Goal: Task Accomplishment & Management: Use online tool/utility

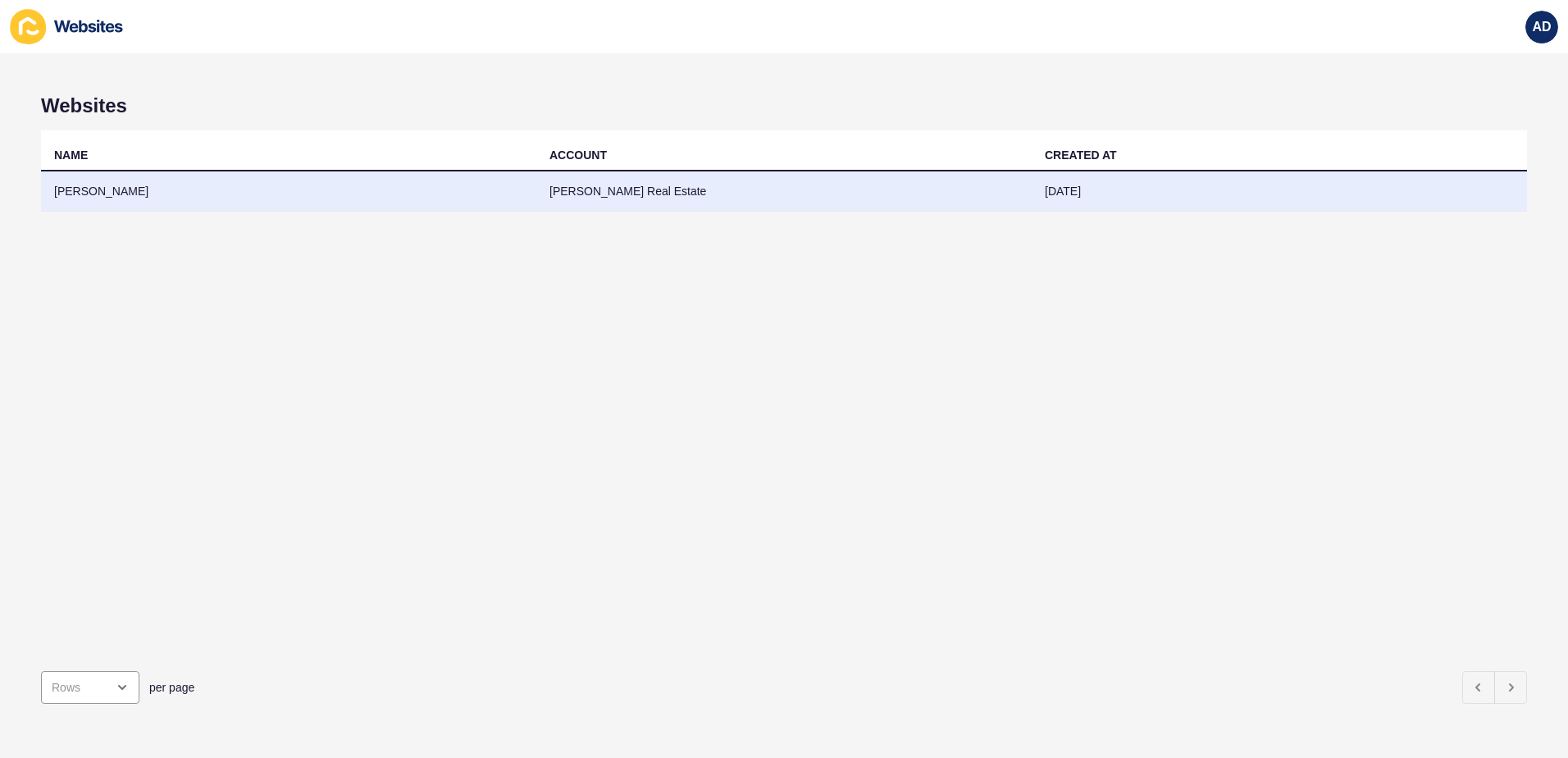
click at [987, 201] on td "[PERSON_NAME] Real Estate" at bounding box center [784, 191] width 495 height 41
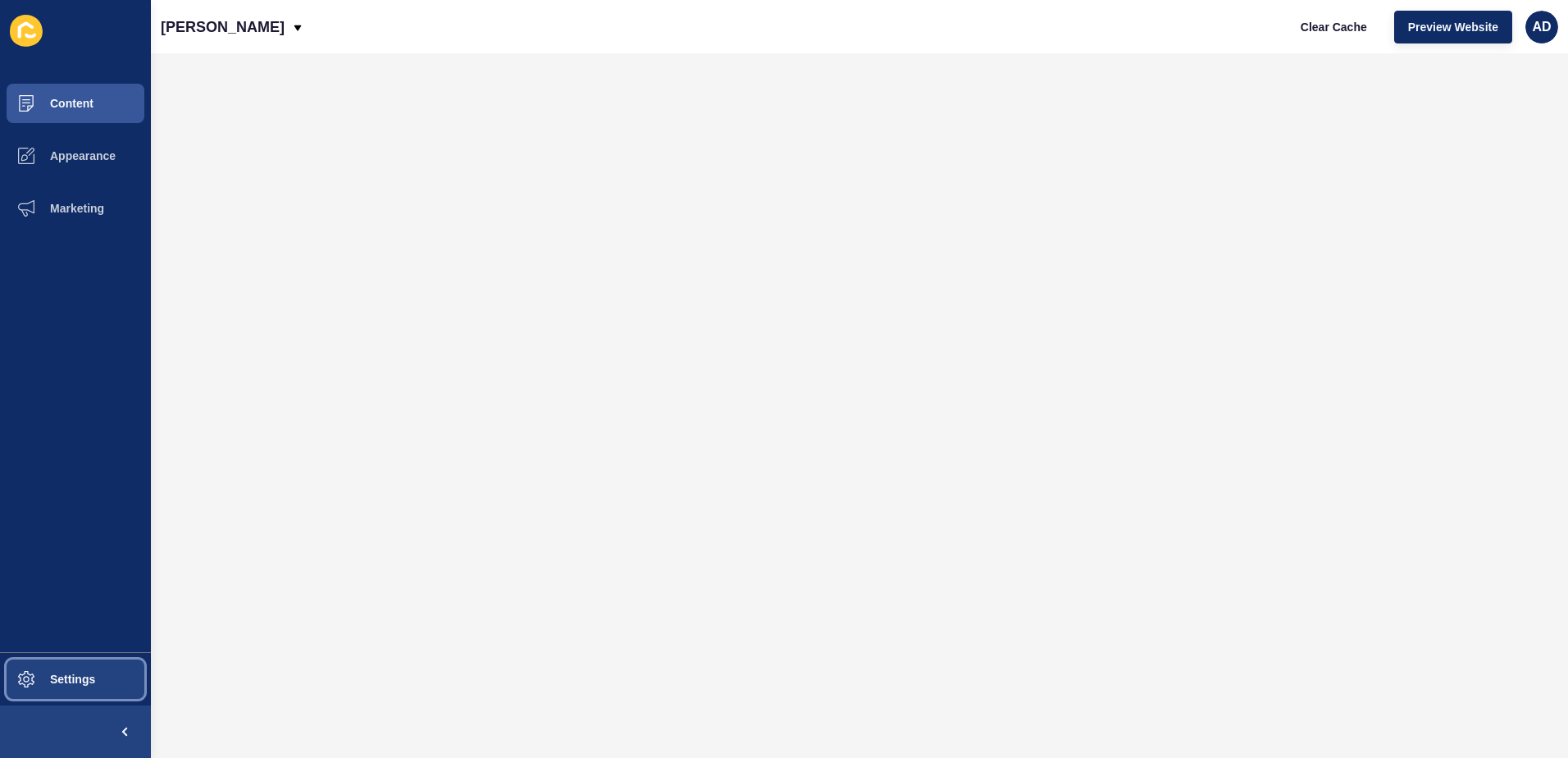
click at [103, 672] on button "Settings" at bounding box center [75, 679] width 151 height 53
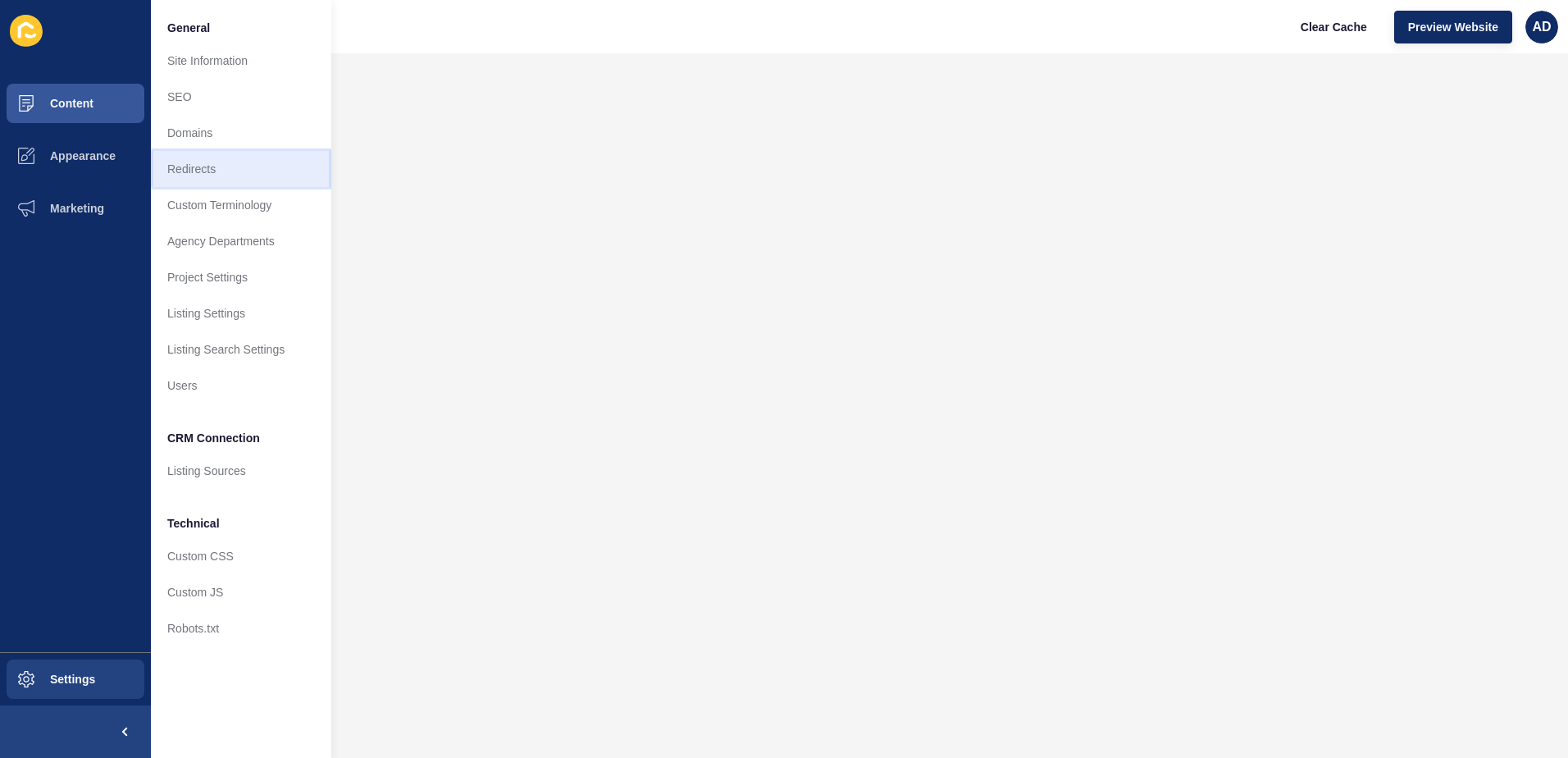
click at [202, 162] on link "Redirects" at bounding box center [241, 169] width 181 height 36
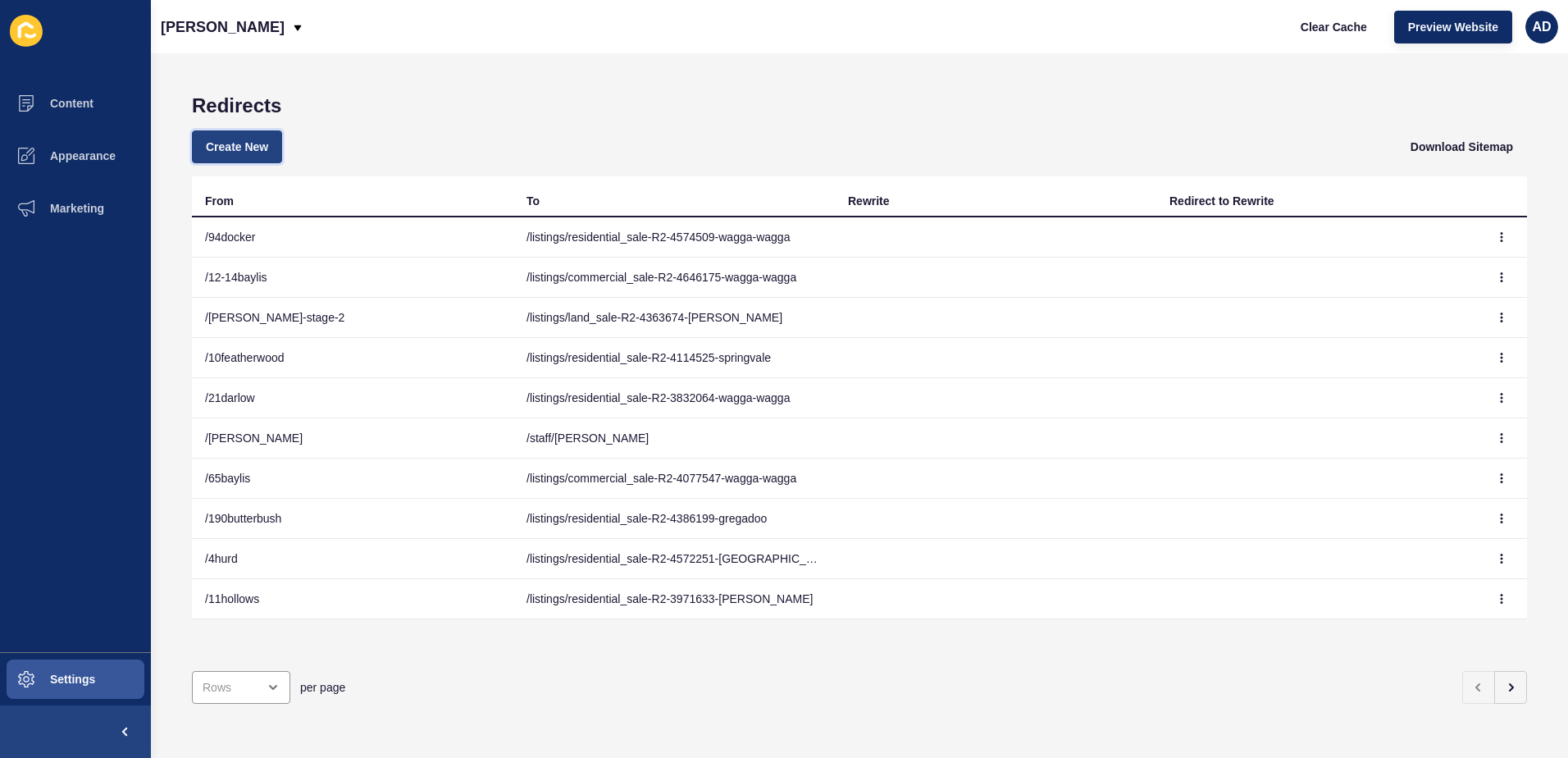
click at [257, 146] on span "Create New" at bounding box center [237, 146] width 62 height 16
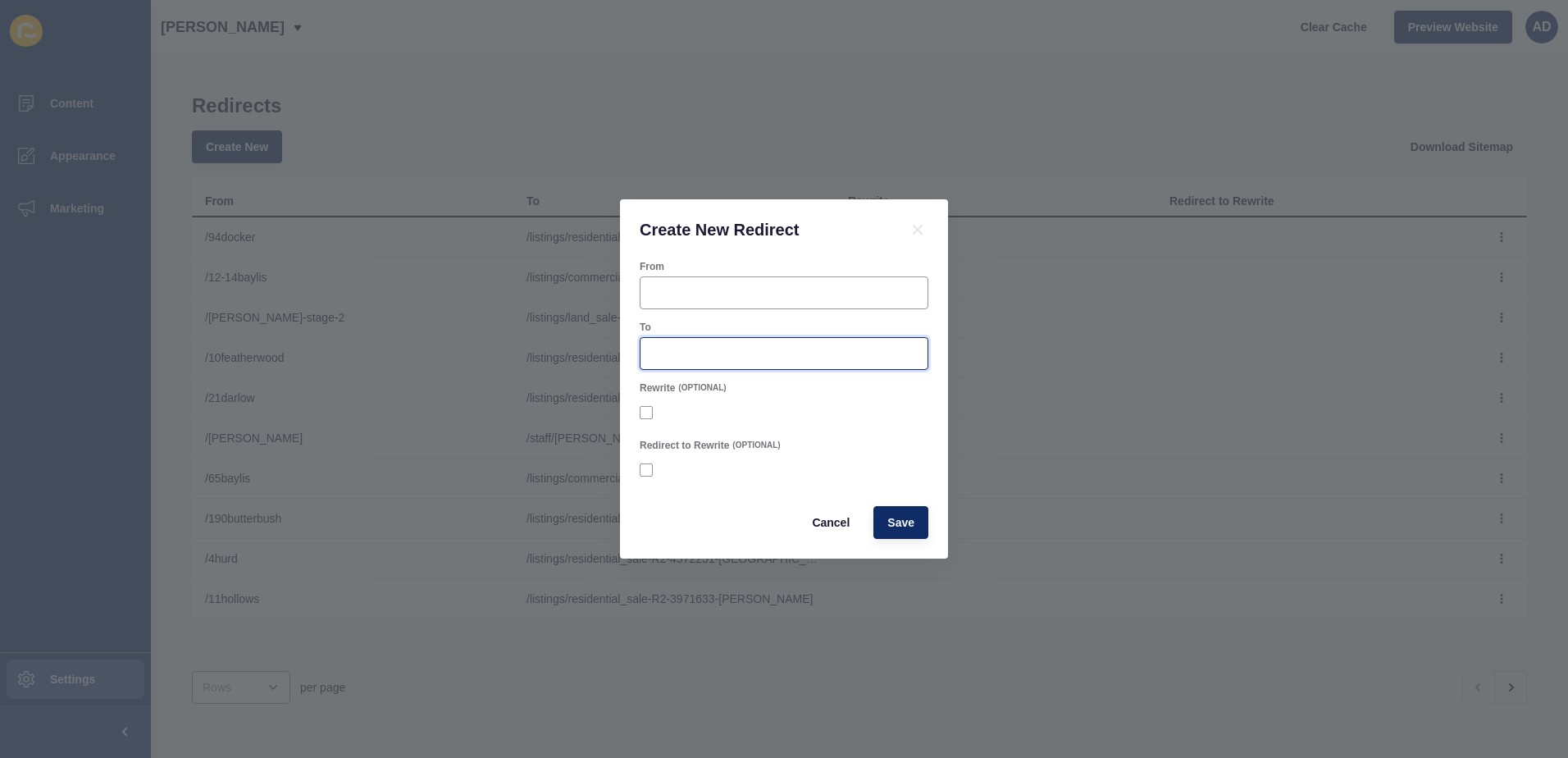
click at [737, 355] on input "To" at bounding box center [784, 354] width 267 height 16
click at [689, 282] on div at bounding box center [784, 293] width 289 height 33
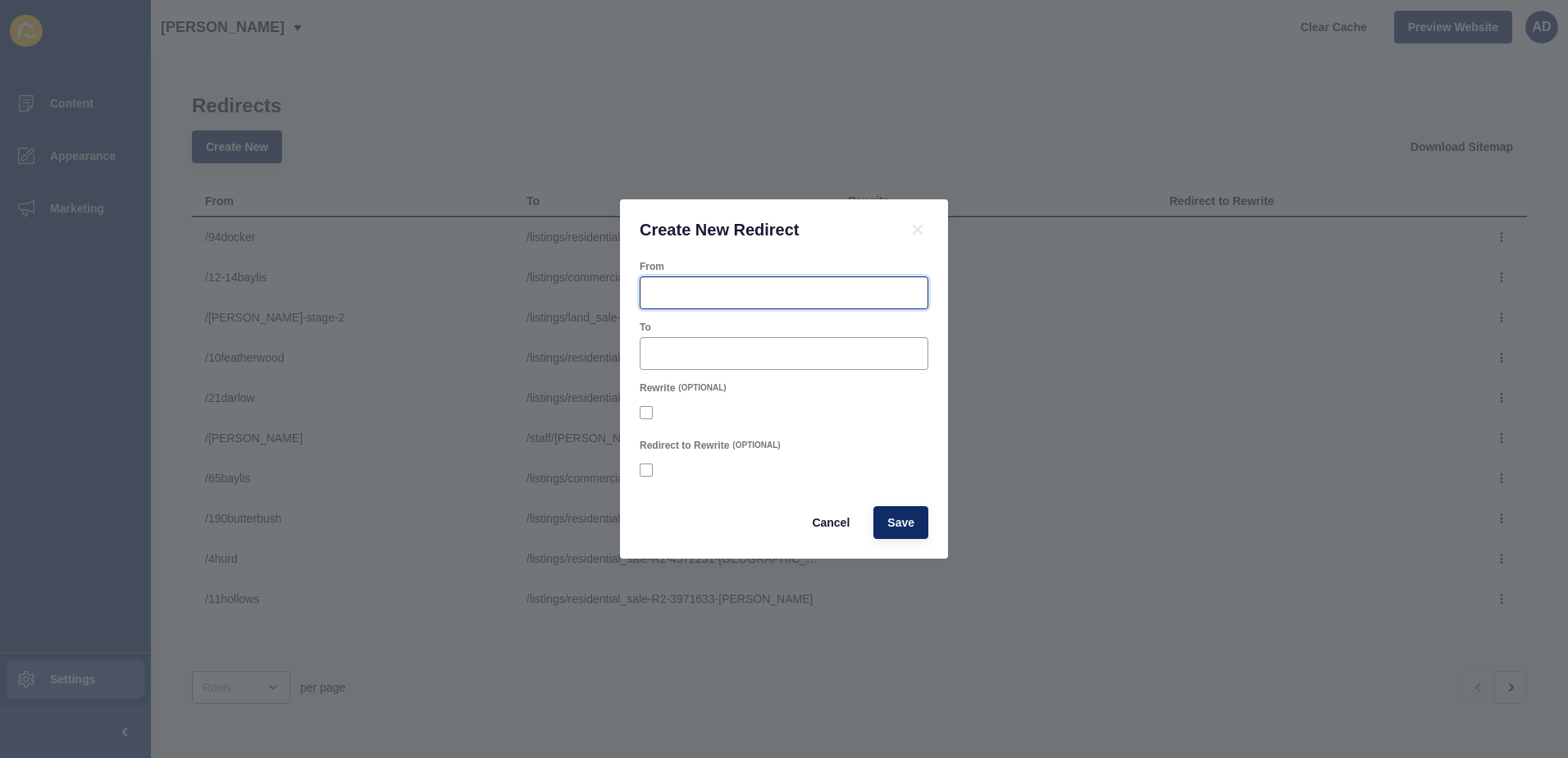
paste input "/com-leasing"
type input "/com-leasing"
click at [691, 367] on div at bounding box center [784, 354] width 289 height 33
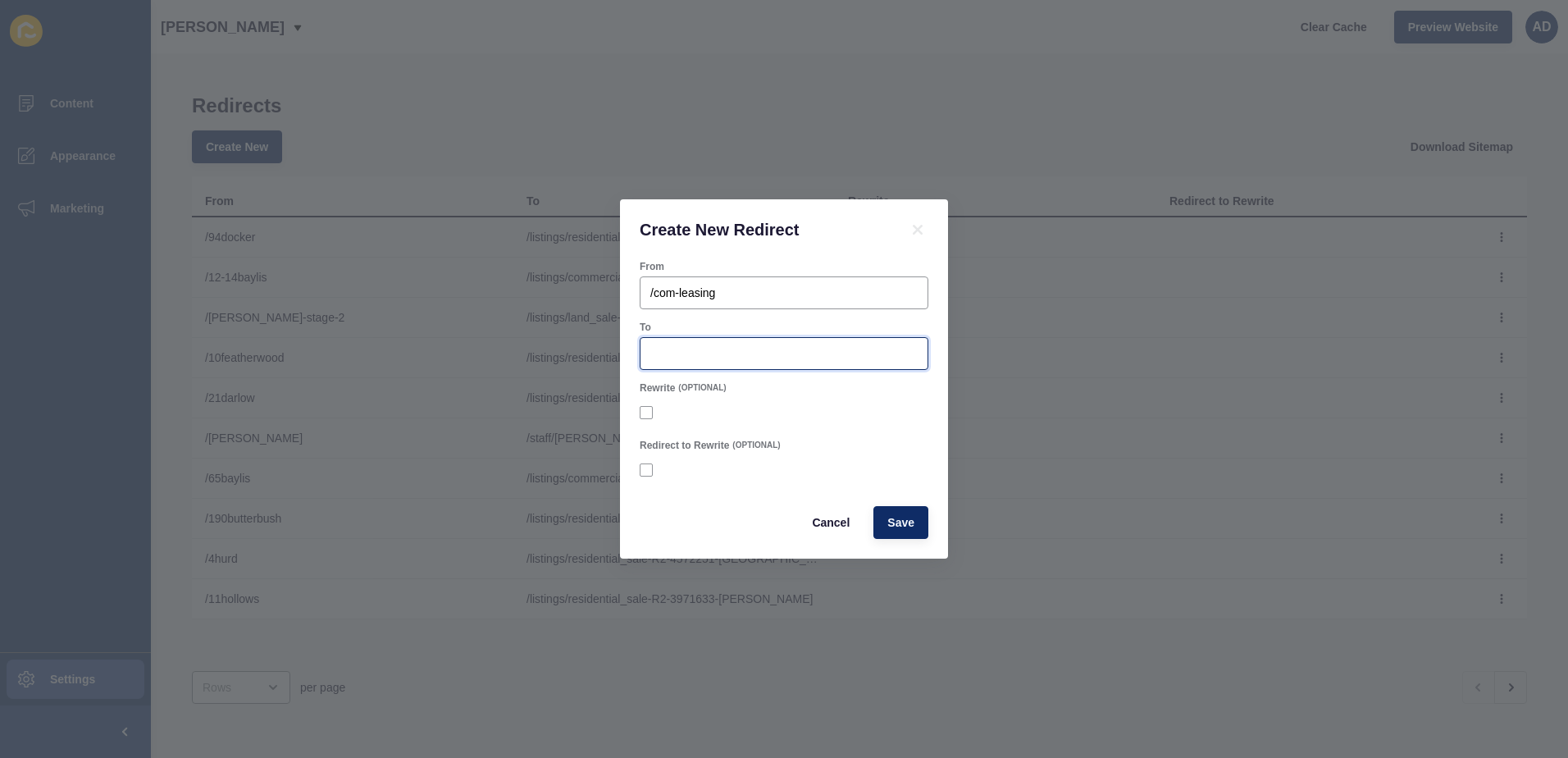
paste input "[URL][DOMAIN_NAME]"
click at [909, 523] on span "Save" at bounding box center [900, 522] width 27 height 16
click at [898, 515] on span "Save" at bounding box center [900, 522] width 27 height 16
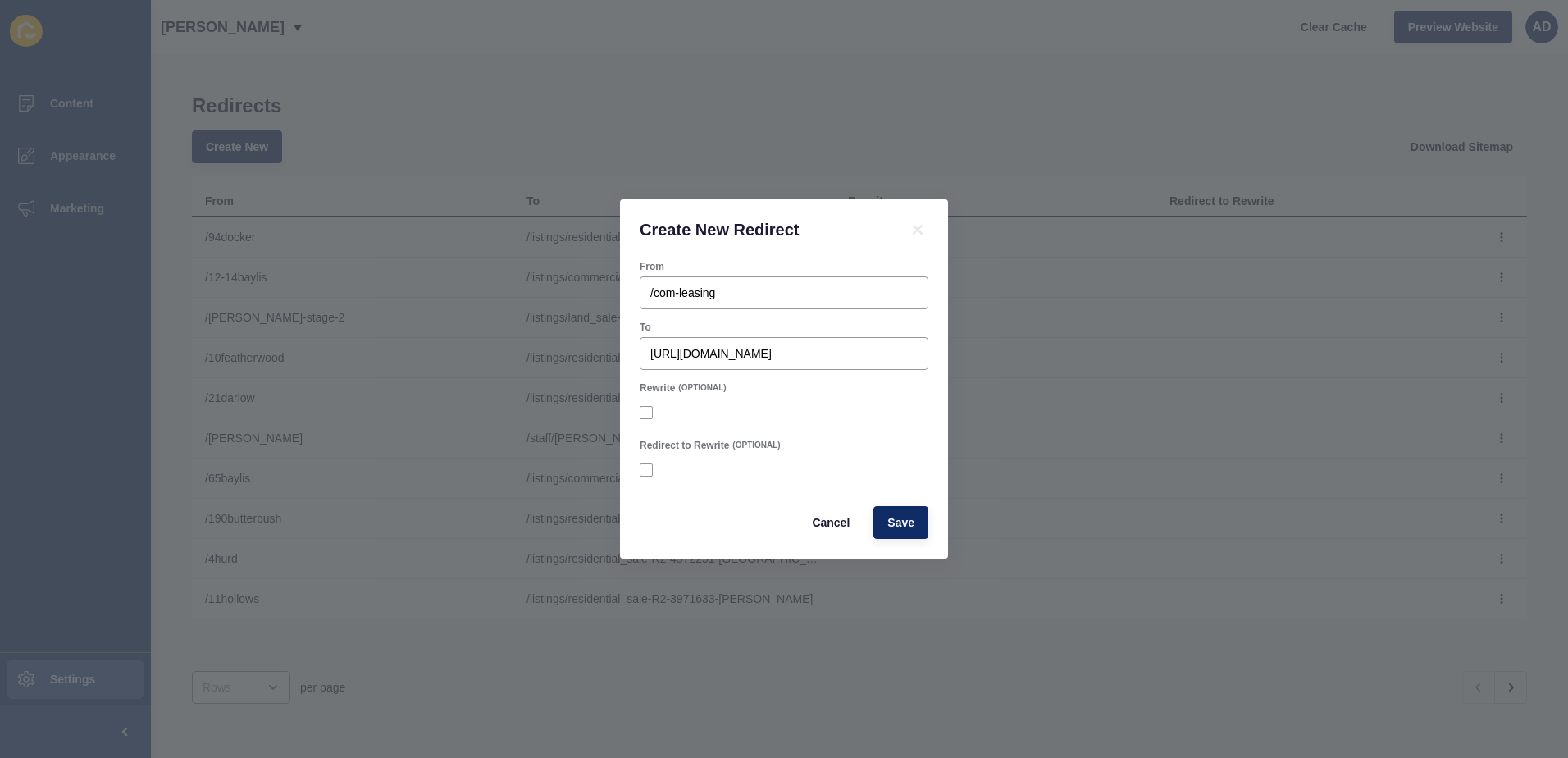
click at [1066, 372] on div "Create New Redirect From /com-leasing To [URL][DOMAIN_NAME] Rewrite (OPTIONAL) …" at bounding box center [784, 379] width 1568 height 758
click at [902, 513] on button "Save" at bounding box center [901, 523] width 55 height 33
click at [683, 347] on input "[URL][DOMAIN_NAME]" at bounding box center [784, 354] width 267 height 16
click at [754, 354] on input "[URL][DOMAIN_NAME]" at bounding box center [784, 354] width 267 height 16
drag, startPoint x: 753, startPoint y: 354, endPoint x: 595, endPoint y: 348, distance: 158.1
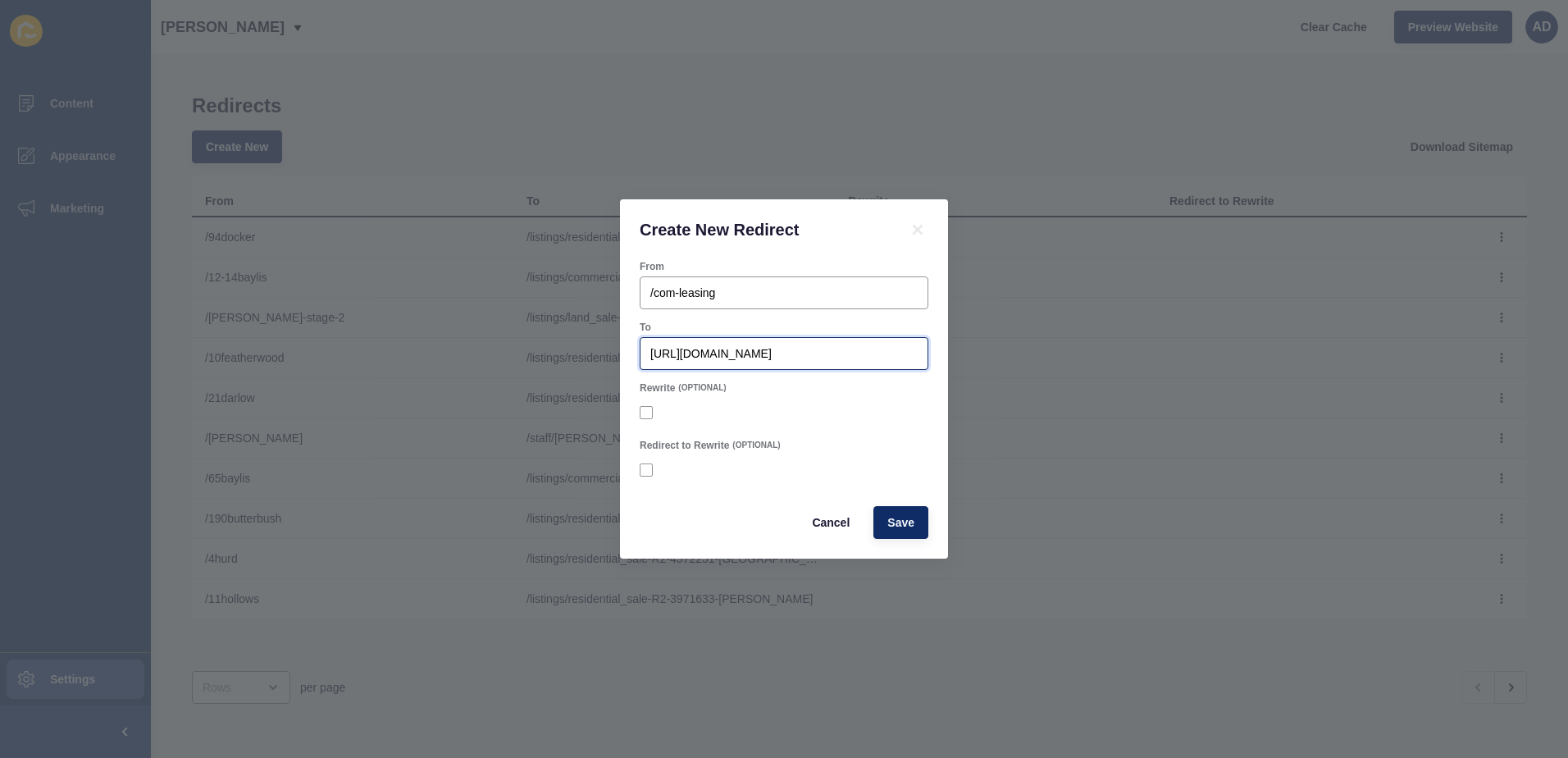
click at [595, 348] on div "Create New Redirect From /com-leasing To [URL][DOMAIN_NAME] Rewrite (OPTIONAL) …" at bounding box center [784, 379] width 1568 height 758
click at [891, 521] on span "Save" at bounding box center [900, 522] width 27 height 16
click at [886, 521] on button "Save" at bounding box center [901, 523] width 55 height 33
click at [728, 352] on input "/listings?buildareaunit=&cars=&category=&externalID=&features=&landareaunit=&ma…" at bounding box center [784, 354] width 267 height 16
paste input "/listings?buildareaunit=&cars=&category=&externalID=&features=&landareaunit=&ma…"
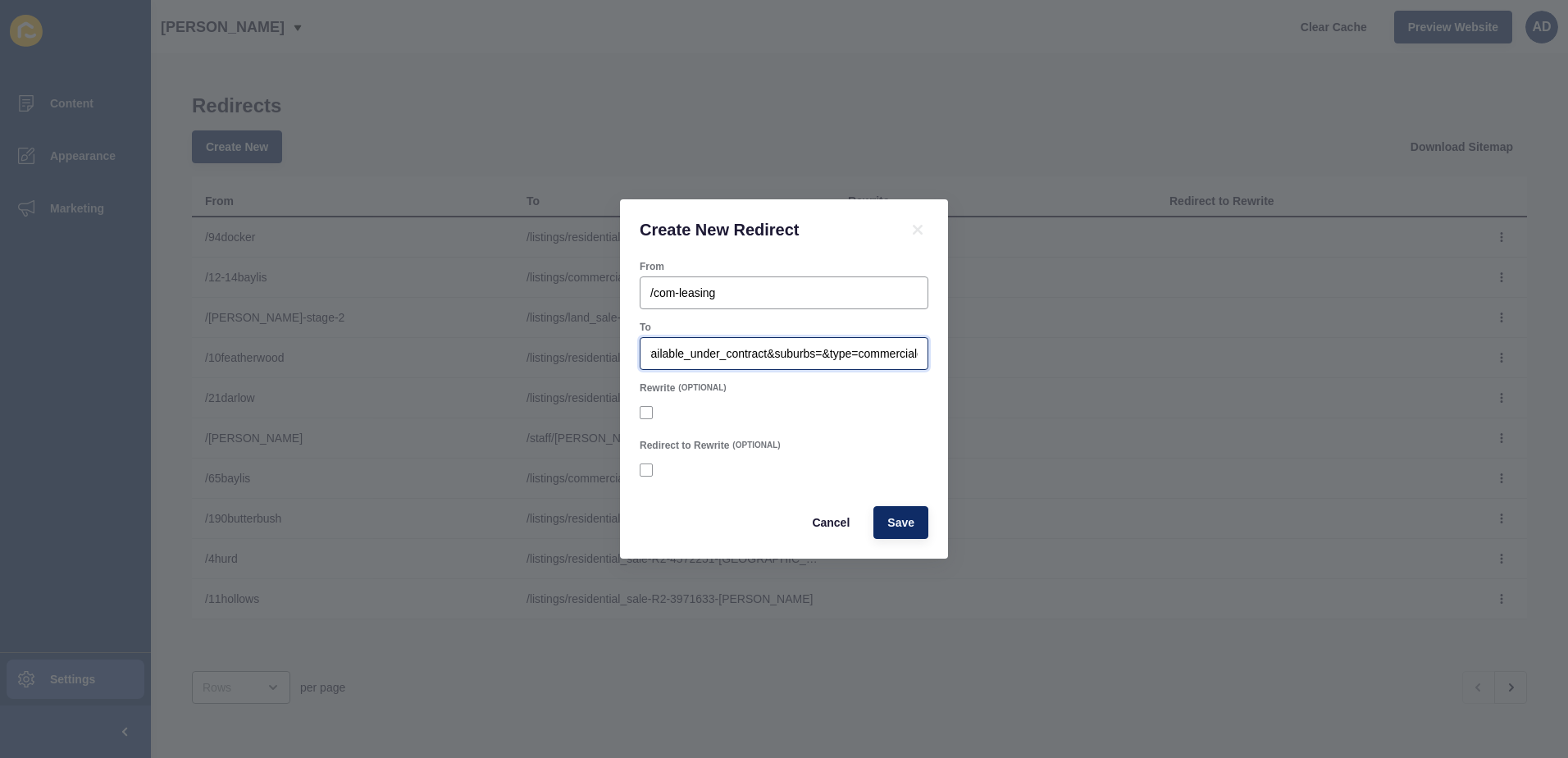
paste input "url"
type input "/listings?buildareaunit=&cars=&category=&externalID=&features=&landareaunit=&ma…"
click at [919, 522] on button "Save" at bounding box center [901, 523] width 55 height 33
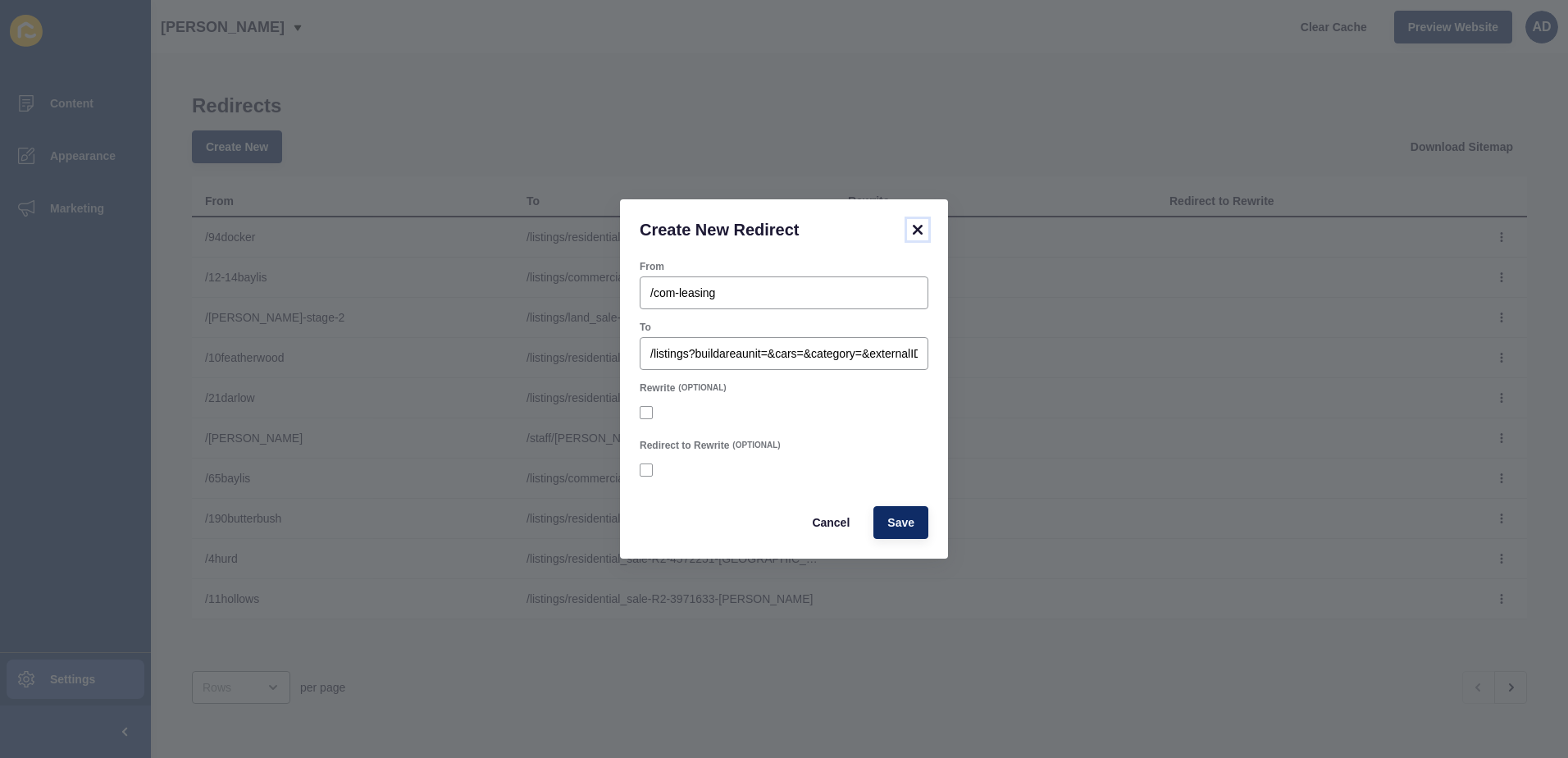
click at [918, 229] on icon at bounding box center [917, 229] width 10 height 10
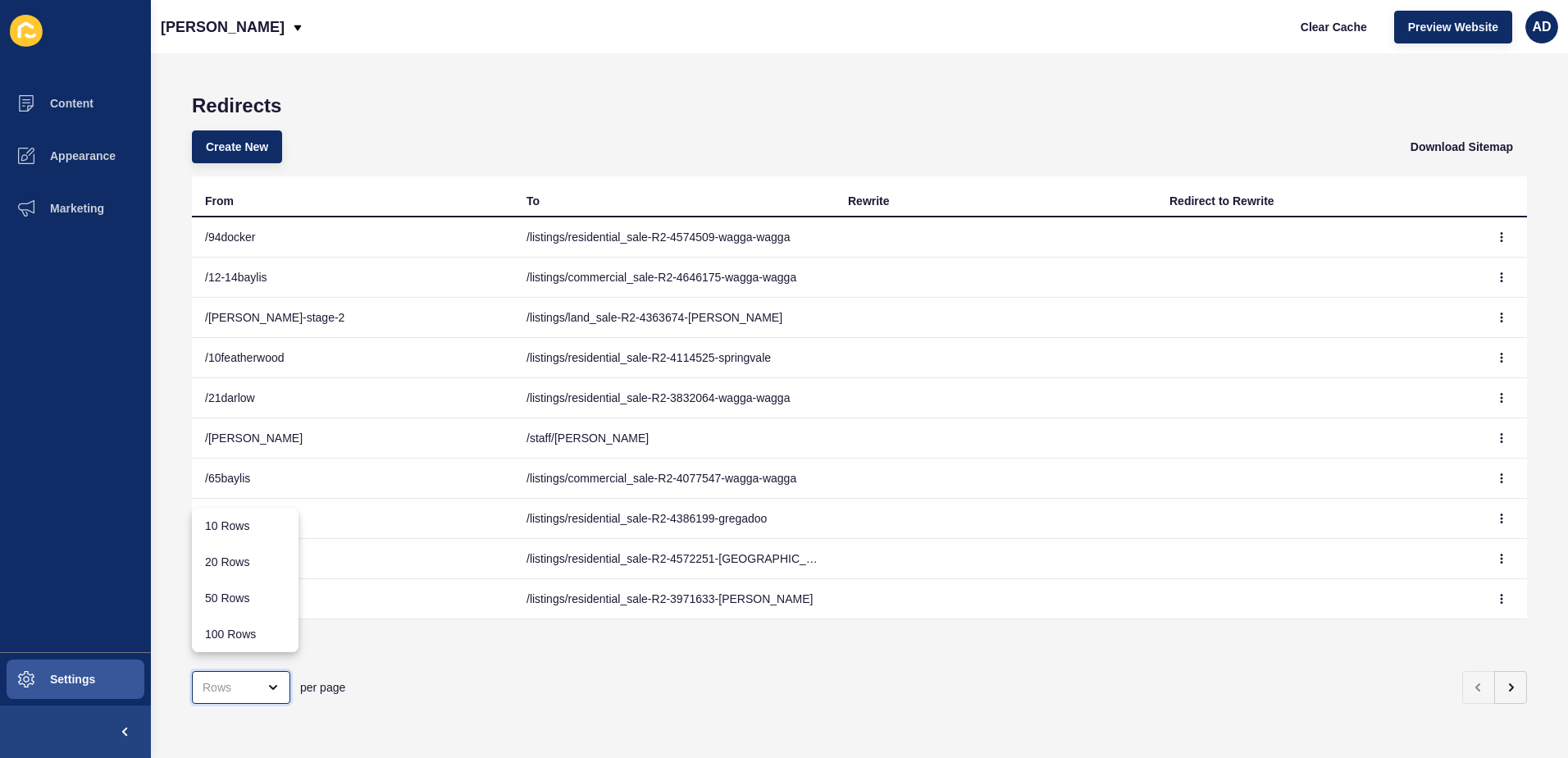
click at [257, 672] on div "close menu" at bounding box center [241, 688] width 98 height 33
click at [257, 626] on div "100 Rows" at bounding box center [244, 634] width 80 height 16
type input "100 Rows"
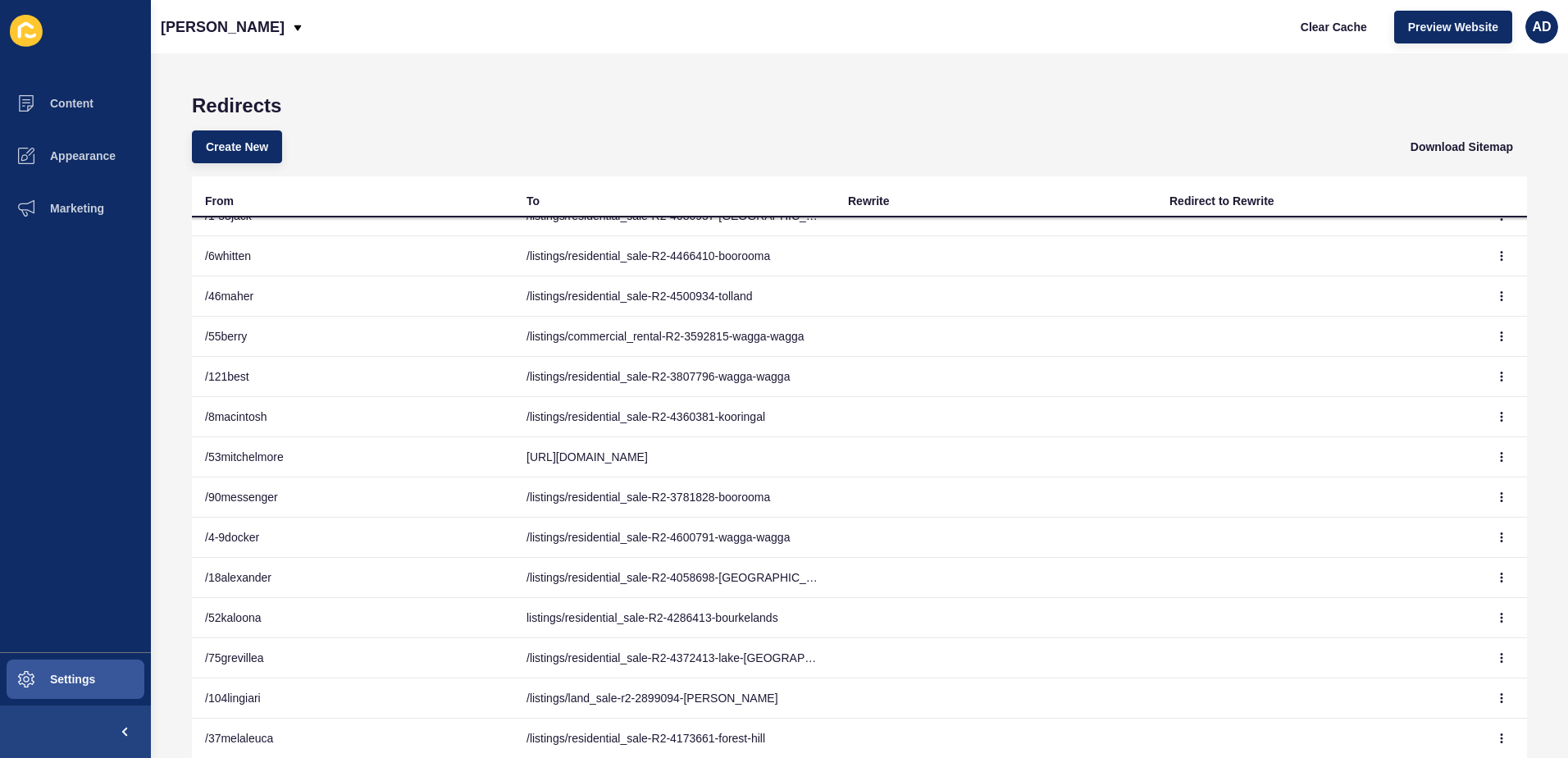
scroll to position [3463, 0]
click at [251, 152] on span "Create New" at bounding box center [237, 146] width 62 height 16
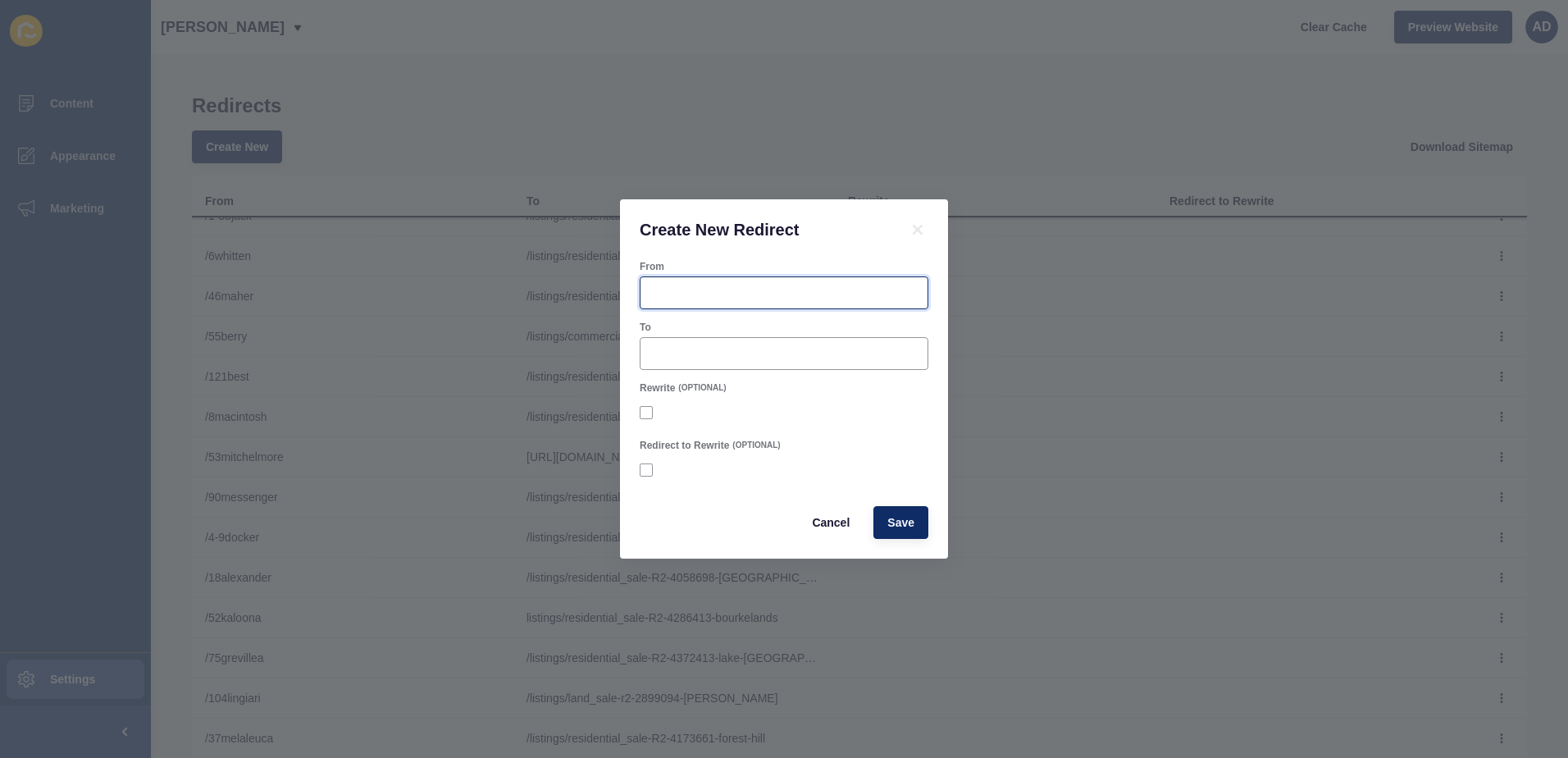
click at [662, 286] on input "From" at bounding box center [784, 292] width 267 height 16
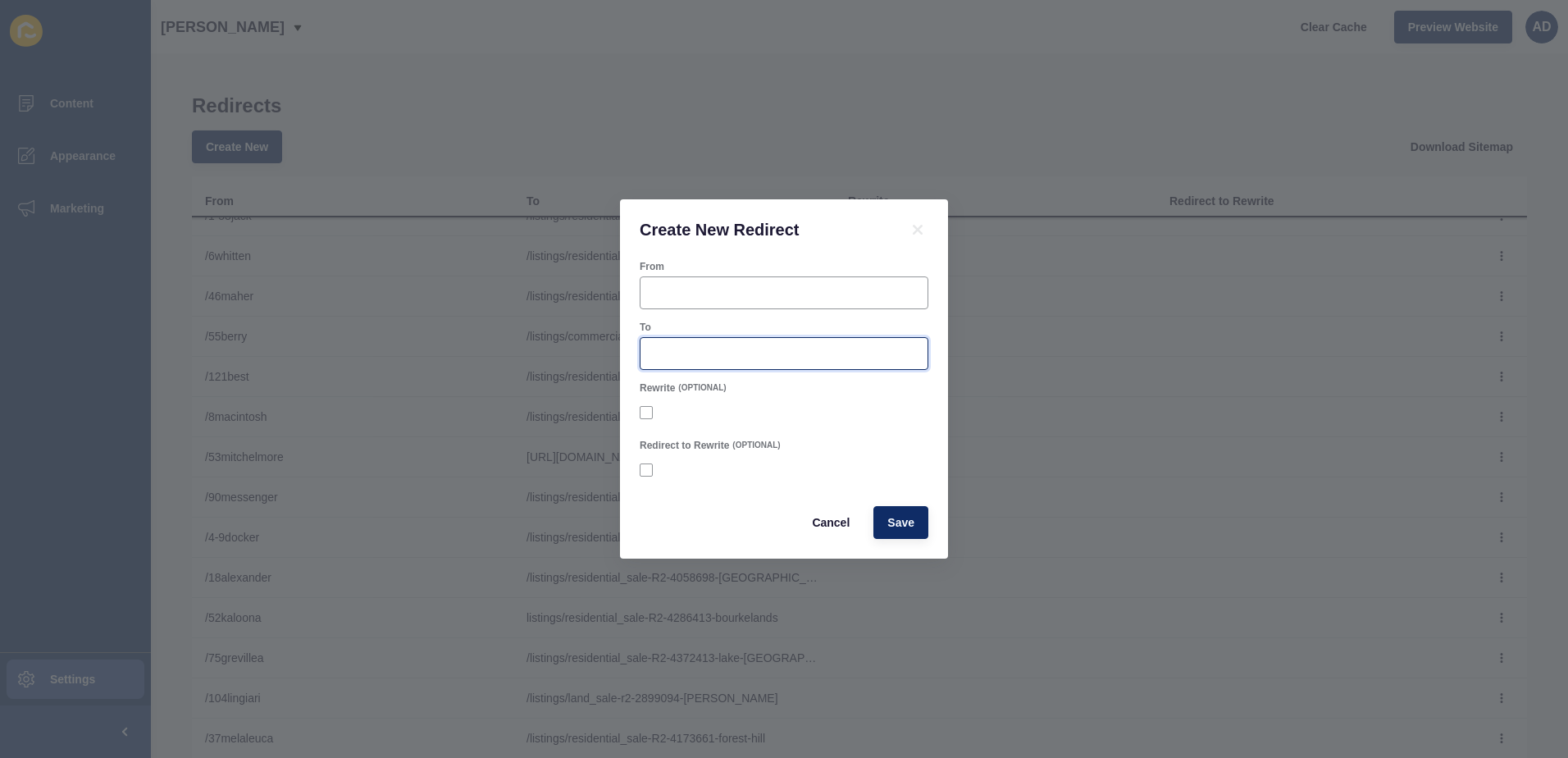
click at [708, 347] on input "To" at bounding box center [784, 354] width 267 height 16
paste input "/listings?buildareaunit=&cars=&category=&externalID=&features=&landareaunit=&ma…"
drag, startPoint x: 708, startPoint y: 347, endPoint x: 233, endPoint y: 347, distance: 475.0
click at [233, 347] on div "Create New Redirect From To /listings?buildareaunit=&cars=&category=&externalID…" at bounding box center [784, 379] width 1568 height 758
type input "/listings?buildareaunit=&cars=&category=&externalID=&features=&landareaunit=&ma…"
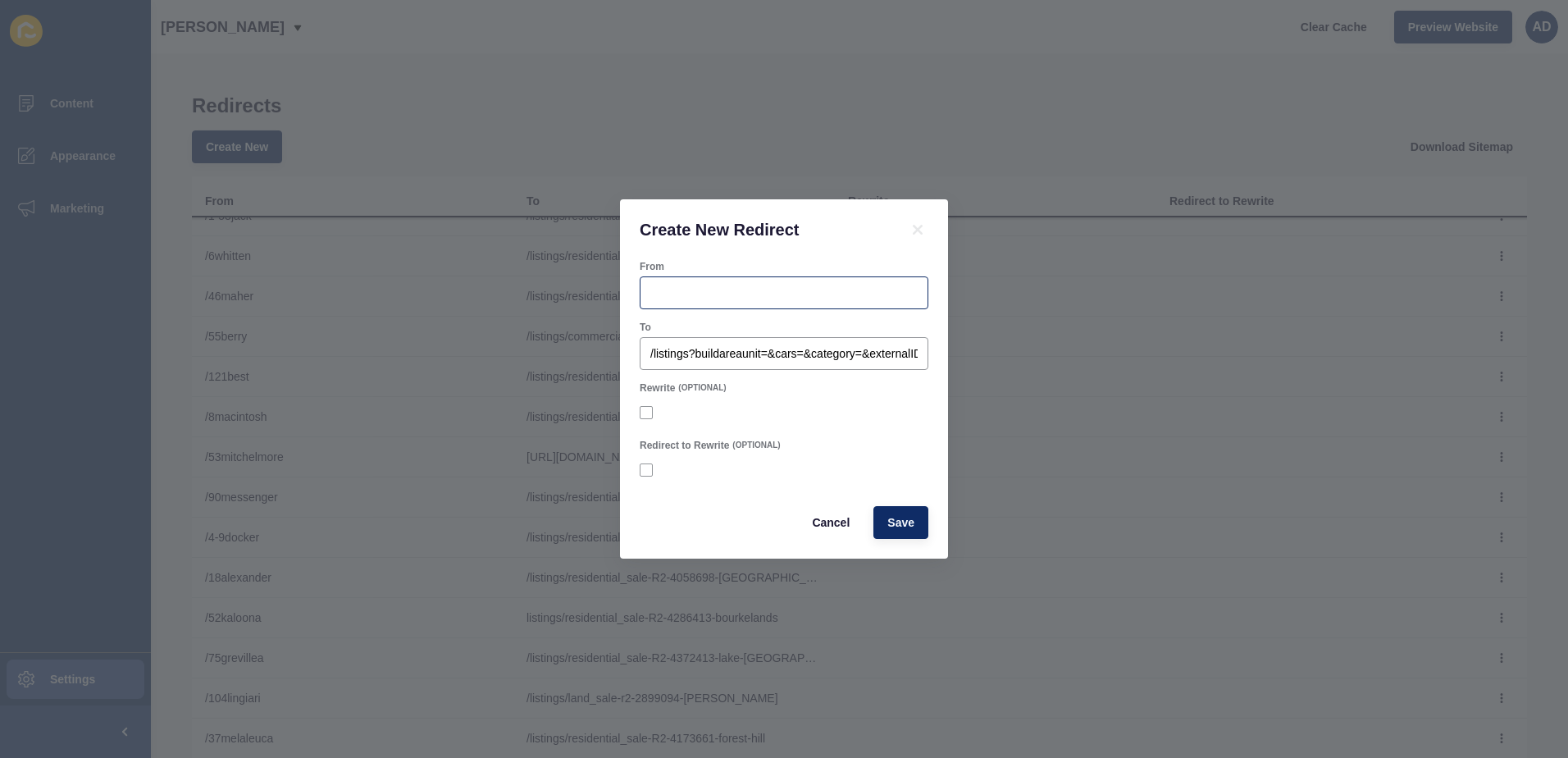
click at [647, 283] on div at bounding box center [784, 293] width 289 height 33
type input "/com-leasing"
click at [912, 526] on span "Save" at bounding box center [900, 522] width 27 height 16
click at [922, 229] on icon at bounding box center [917, 229] width 20 height 20
